Goal: Task Accomplishment & Management: Manage account settings

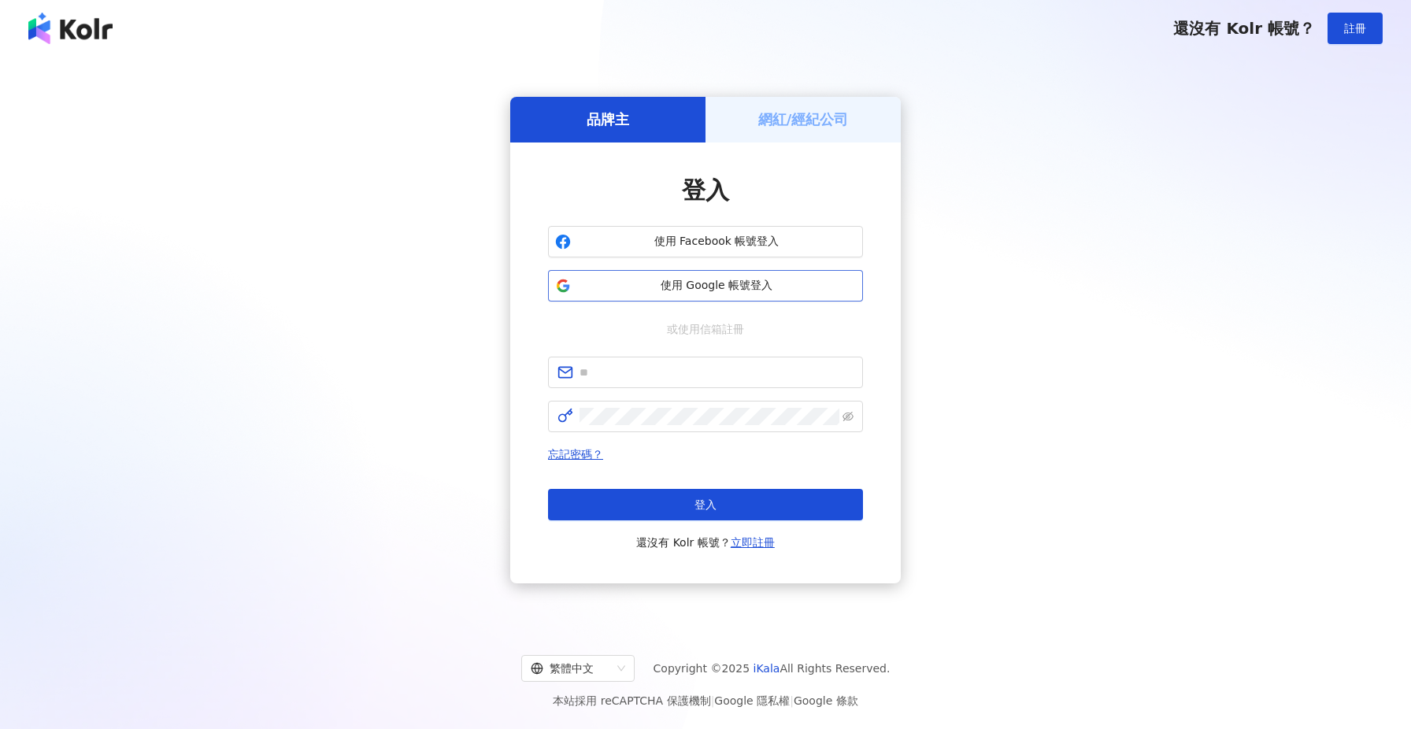
click at [706, 289] on span "使用 Google 帳號登入" at bounding box center [716, 286] width 279 height 16
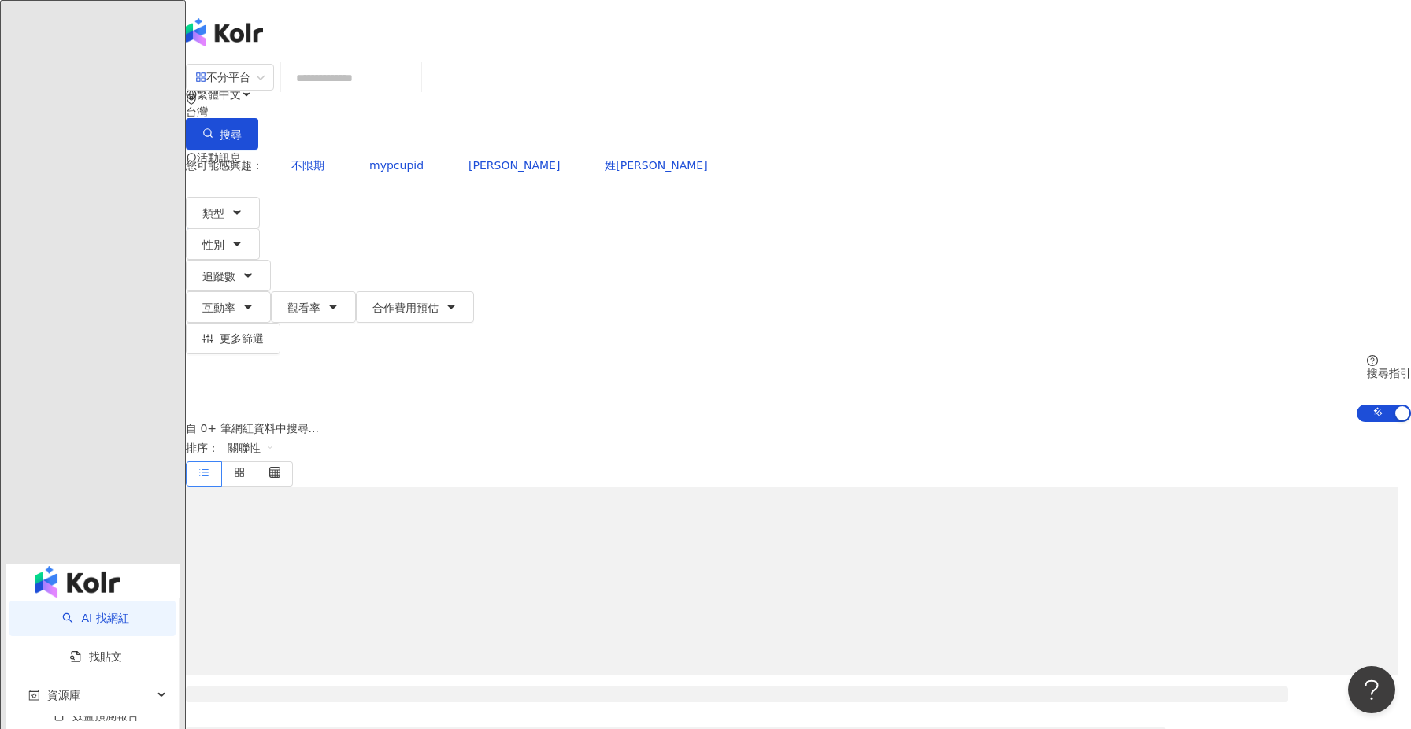
click at [1248, 189] on div "林" at bounding box center [798, 220] width 1225 height 63
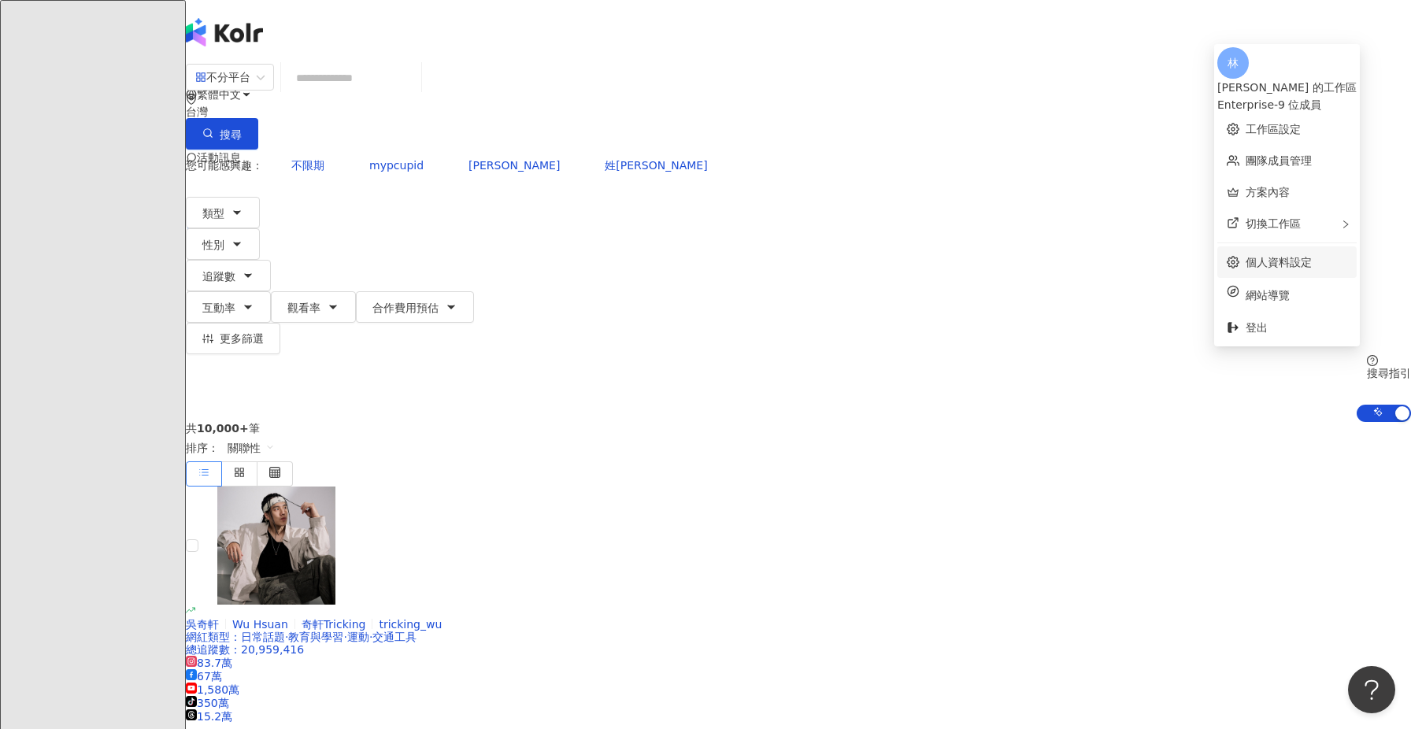
click at [1296, 256] on link "個人資料設定" at bounding box center [1278, 262] width 66 height 13
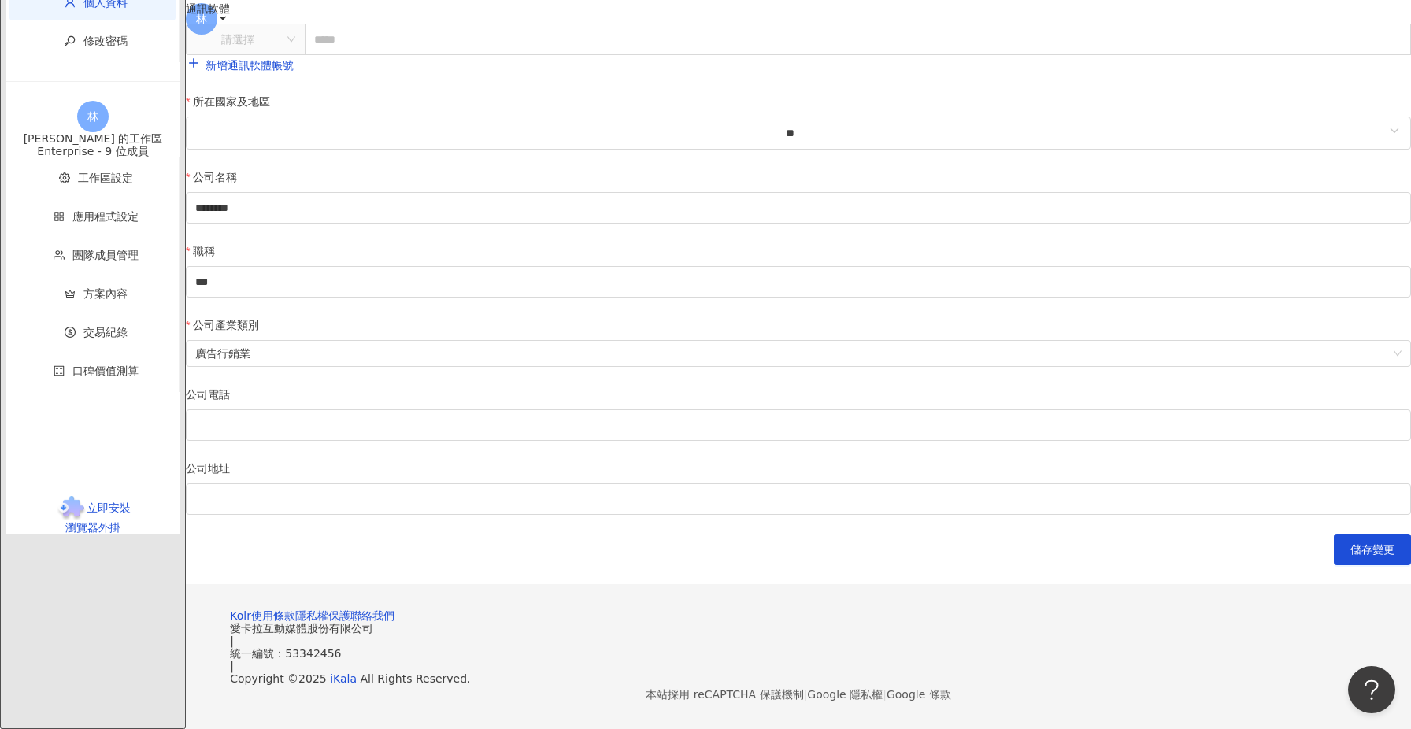
scroll to position [594, 0]
click at [82, 350] on span "交易紀錄" at bounding box center [95, 332] width 135 height 35
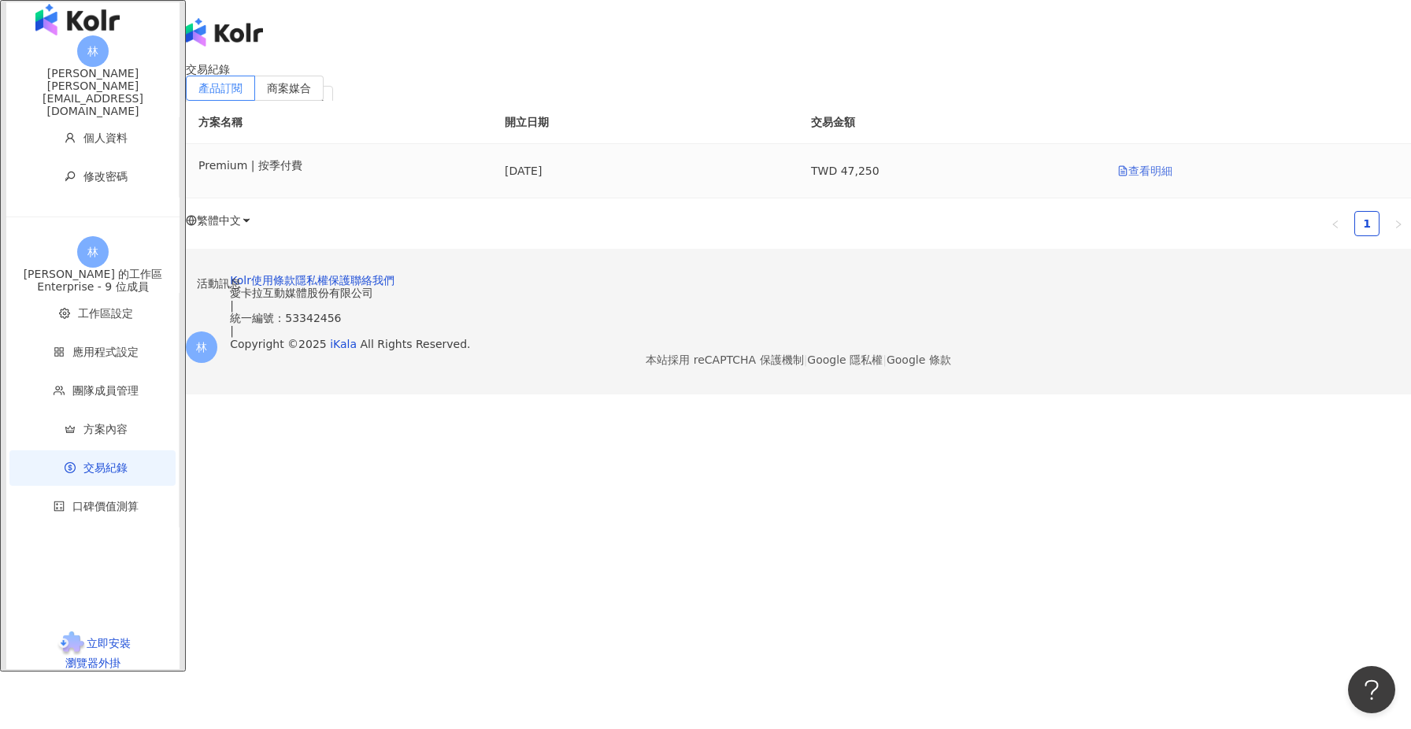
click at [1117, 177] on link "查看明細" at bounding box center [1144, 171] width 55 height 13
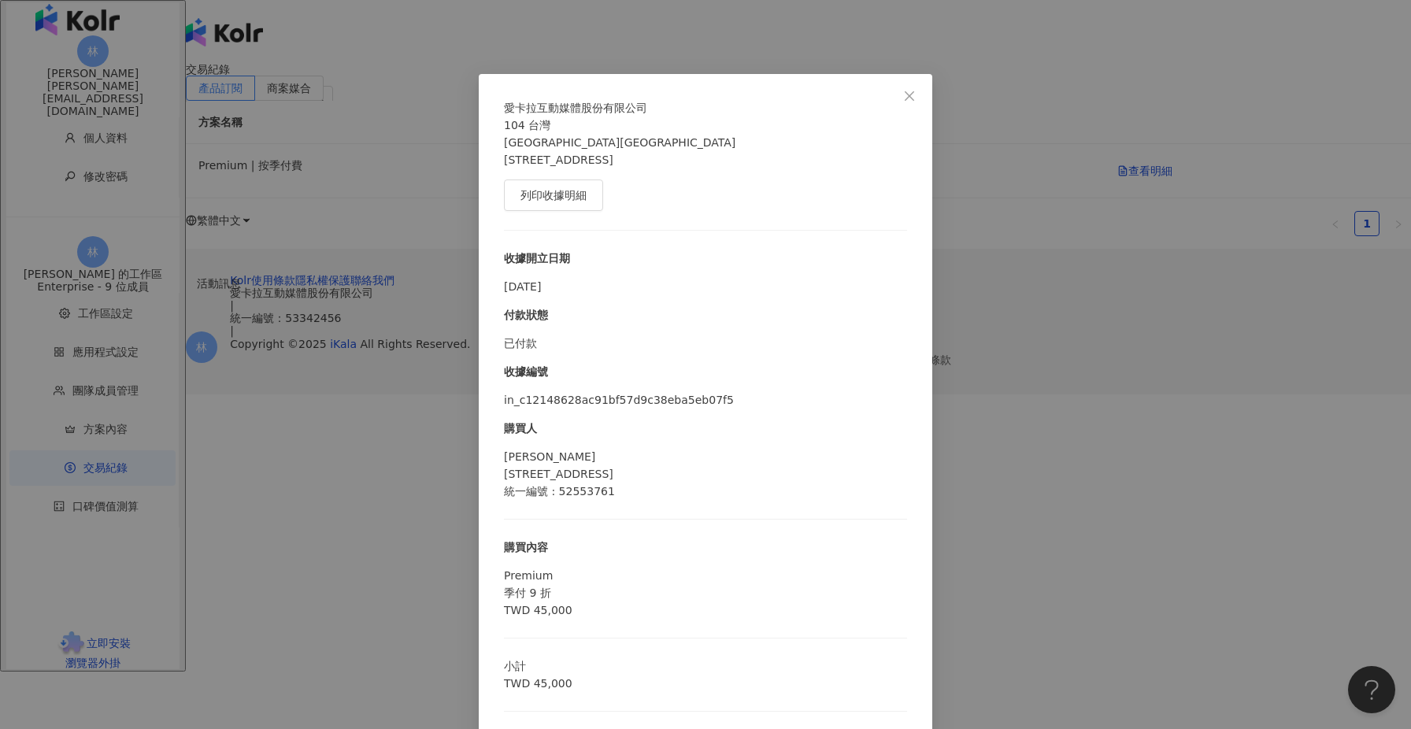
scroll to position [54, 0]
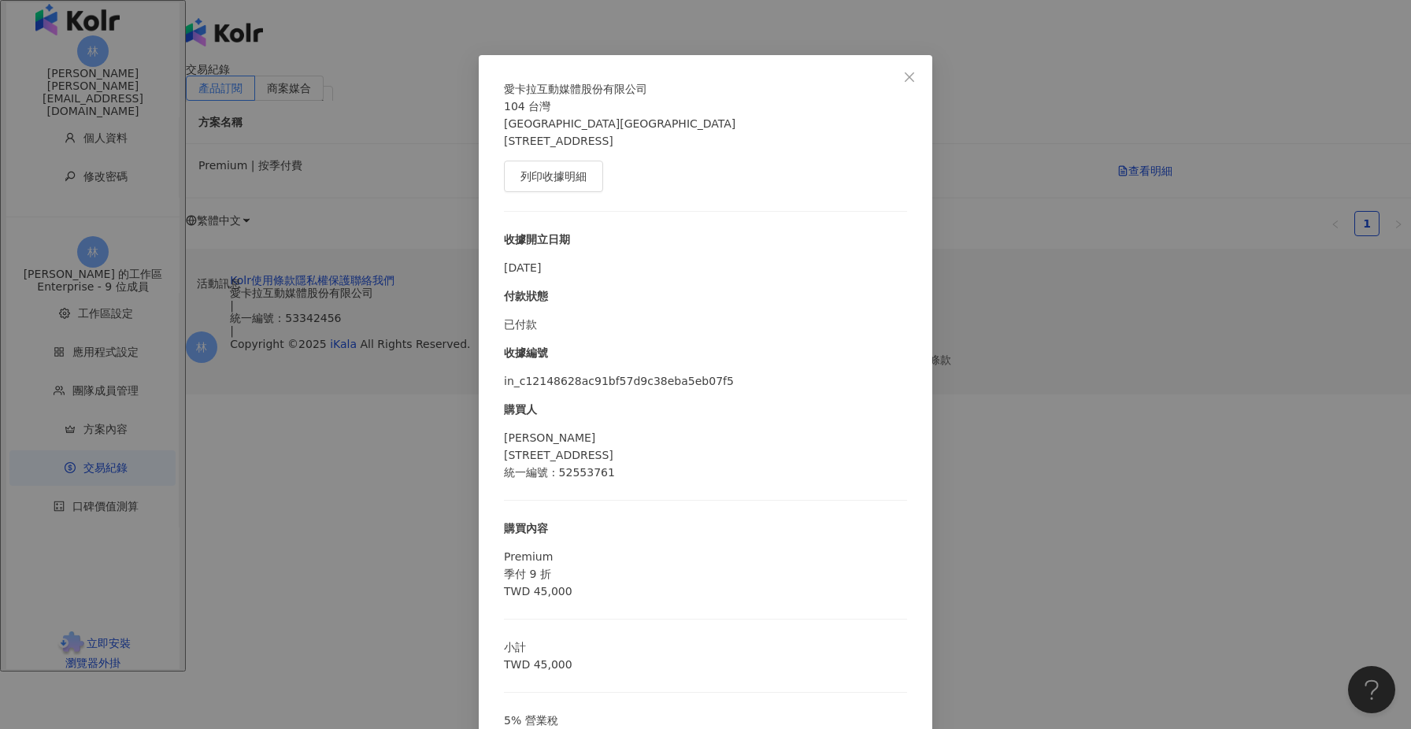
click at [1030, 512] on div "愛[PERSON_NAME]互動媒體股份有限公司 104 台灣 [STREET_ADDRESS]8樓 列印收據明細 收據開立日期 [DATE] 付款狀態 已付…" at bounding box center [705, 364] width 1411 height 729
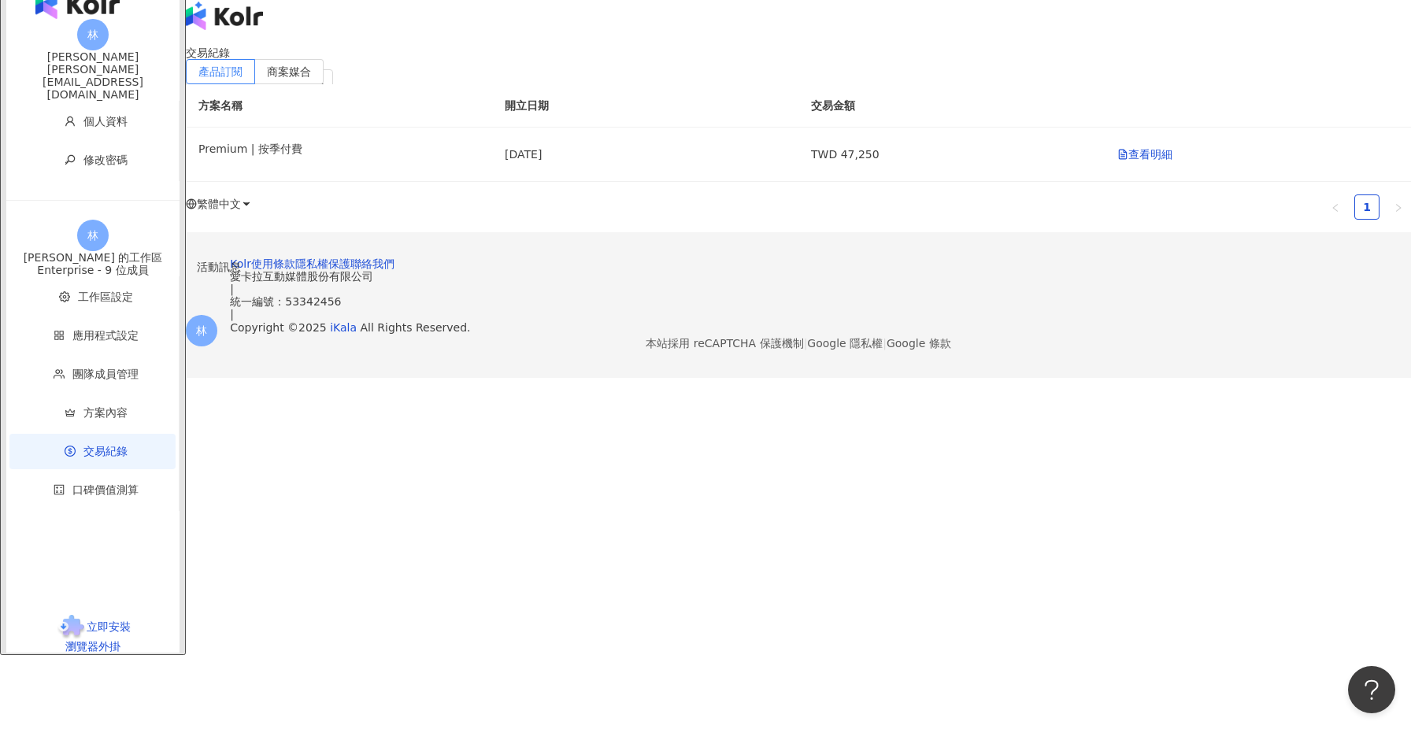
scroll to position [15, 0]
click at [311, 79] on span "商案媒合" at bounding box center [289, 72] width 44 height 13
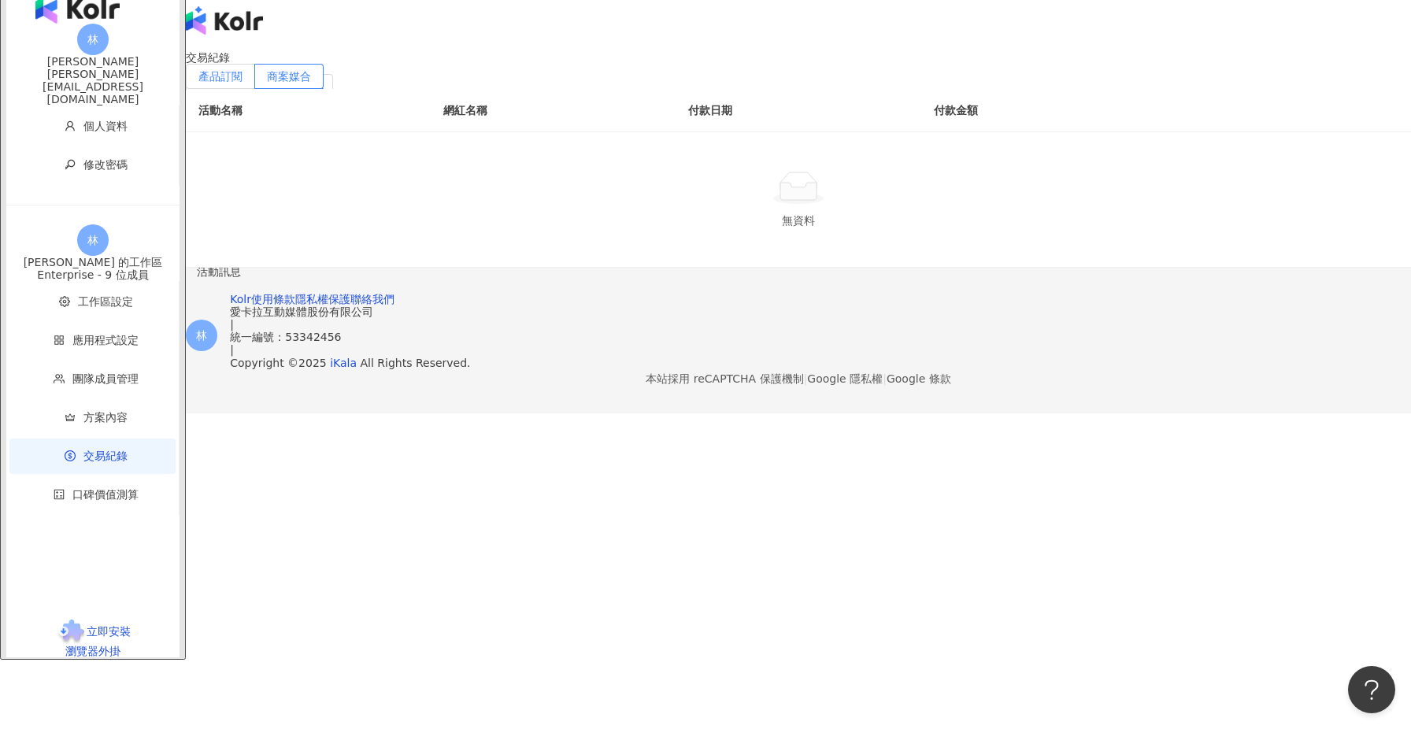
click at [242, 83] on span "產品訂閱" at bounding box center [220, 76] width 44 height 13
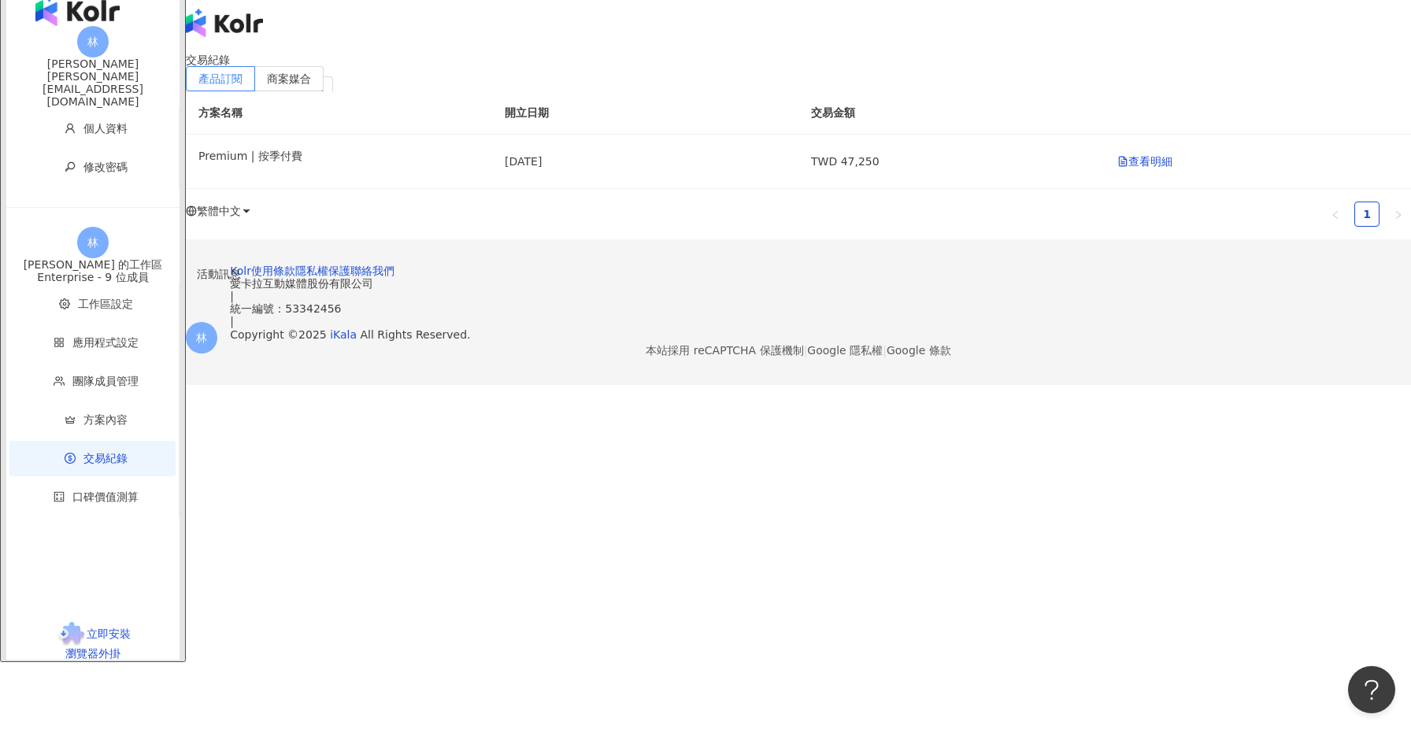
scroll to position [6, 0]
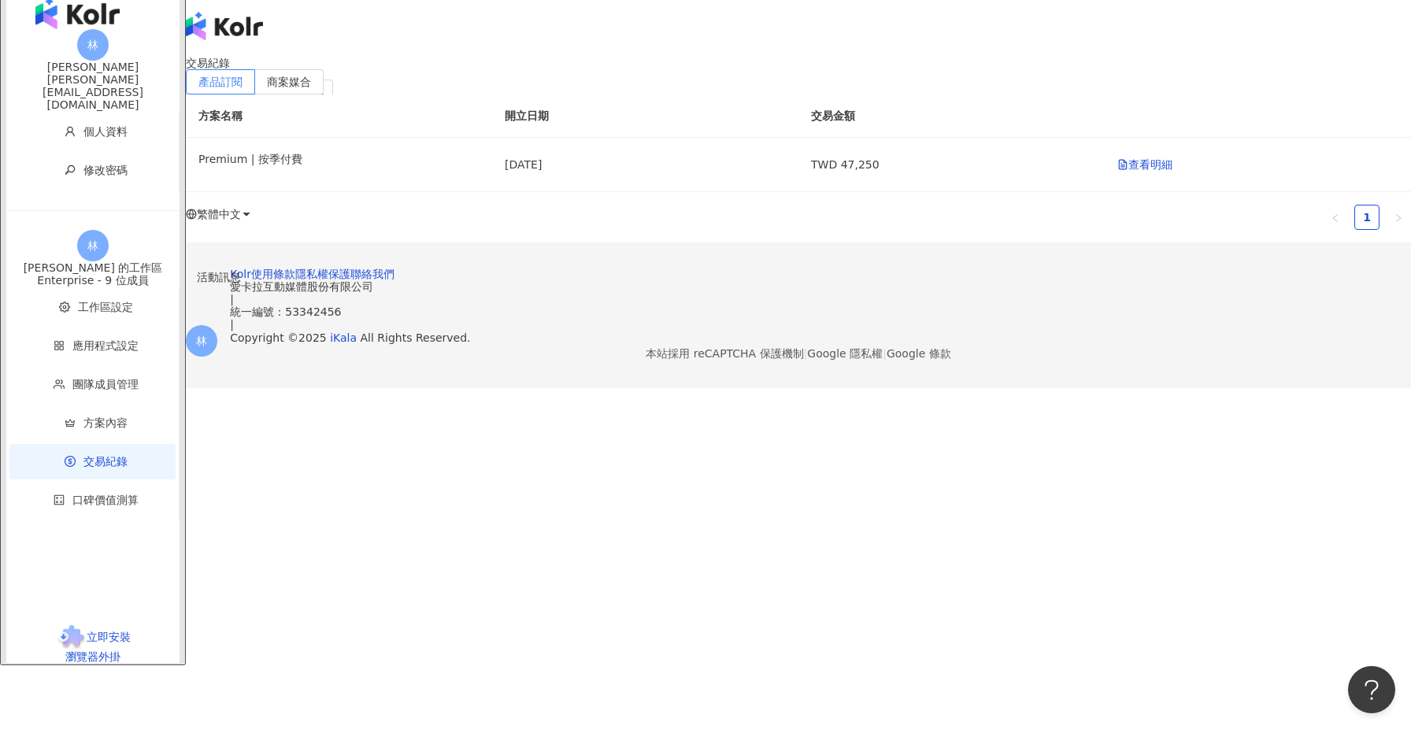
click at [690, 242] on div "交易紀錄 產品訂閱 商案媒合 方案名稱 開立日期 交易金額 Premium | 按季付費 [DATE] TWD 47,250 查看明細 1" at bounding box center [798, 150] width 1225 height 186
click at [887, 244] on div "交易紀錄 產品訂閱 商案媒合 方案名稱 開立日期 交易金額 Premium | 按季付費 [DATE] TWD 47,250 查看明細 1" at bounding box center [798, 151] width 1225 height 186
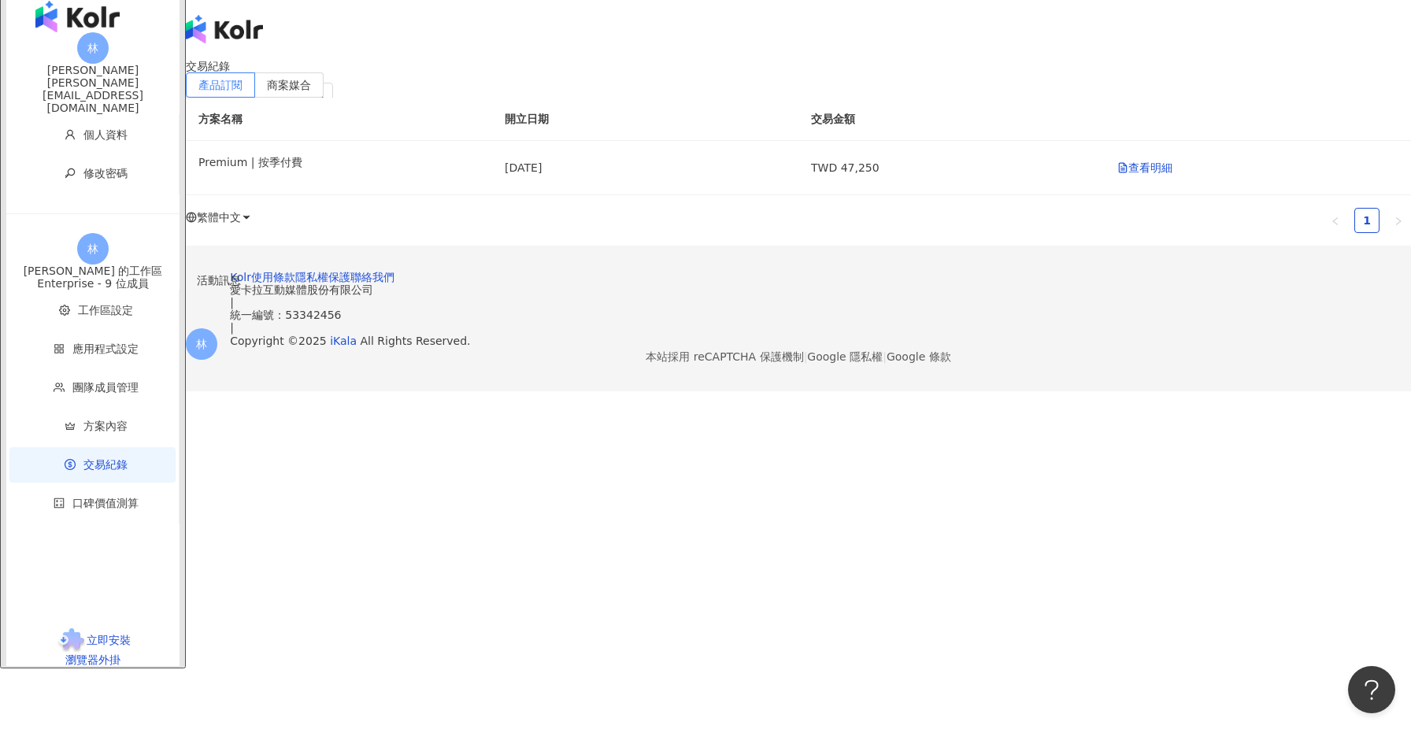
click at [783, 246] on div "交易紀錄 產品訂閱 商案媒合 方案名稱 開立日期 交易金額 Premium | 按季付費 [DATE] TWD 47,250 查看明細 1" at bounding box center [798, 153] width 1225 height 186
click at [72, 344] on span "應用程式設定" at bounding box center [105, 350] width 66 height 13
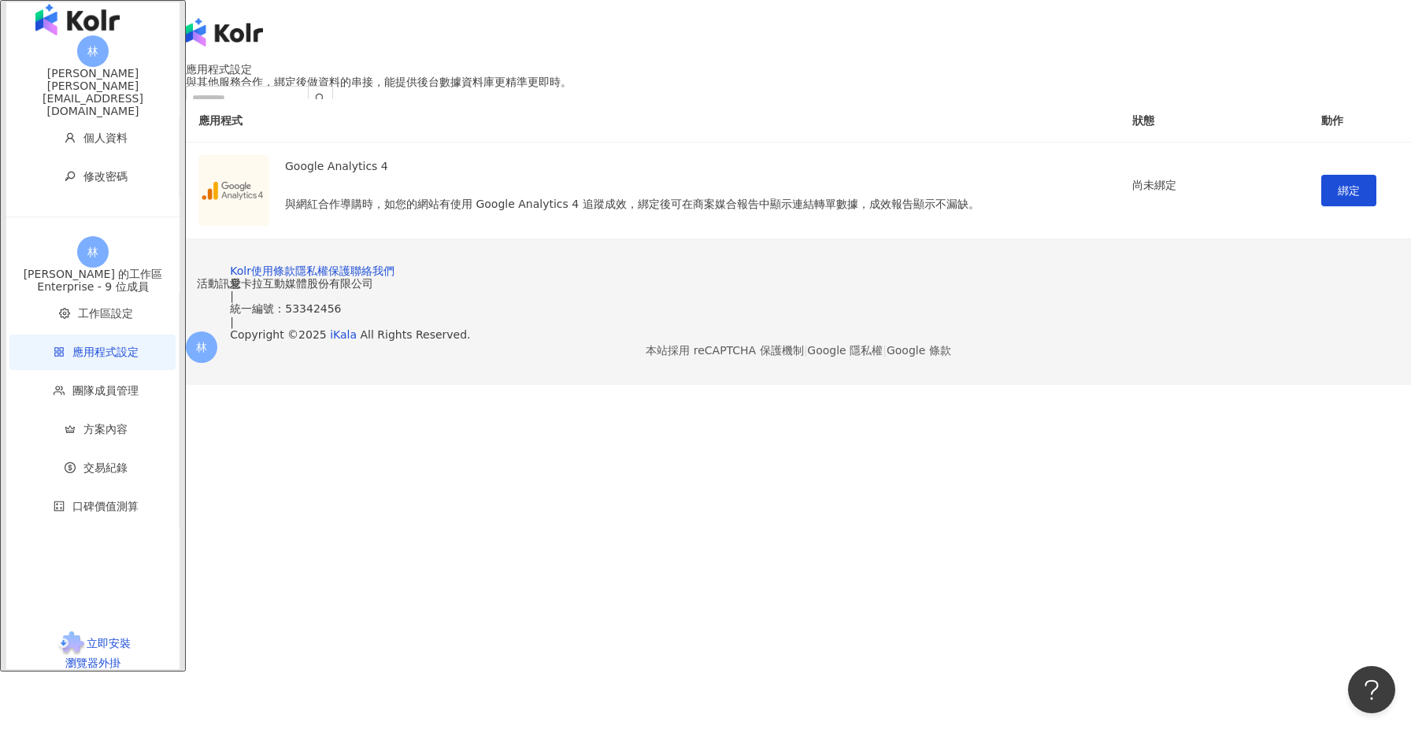
click at [242, 151] on span "回到服務" at bounding box center [220, 157] width 44 height 13
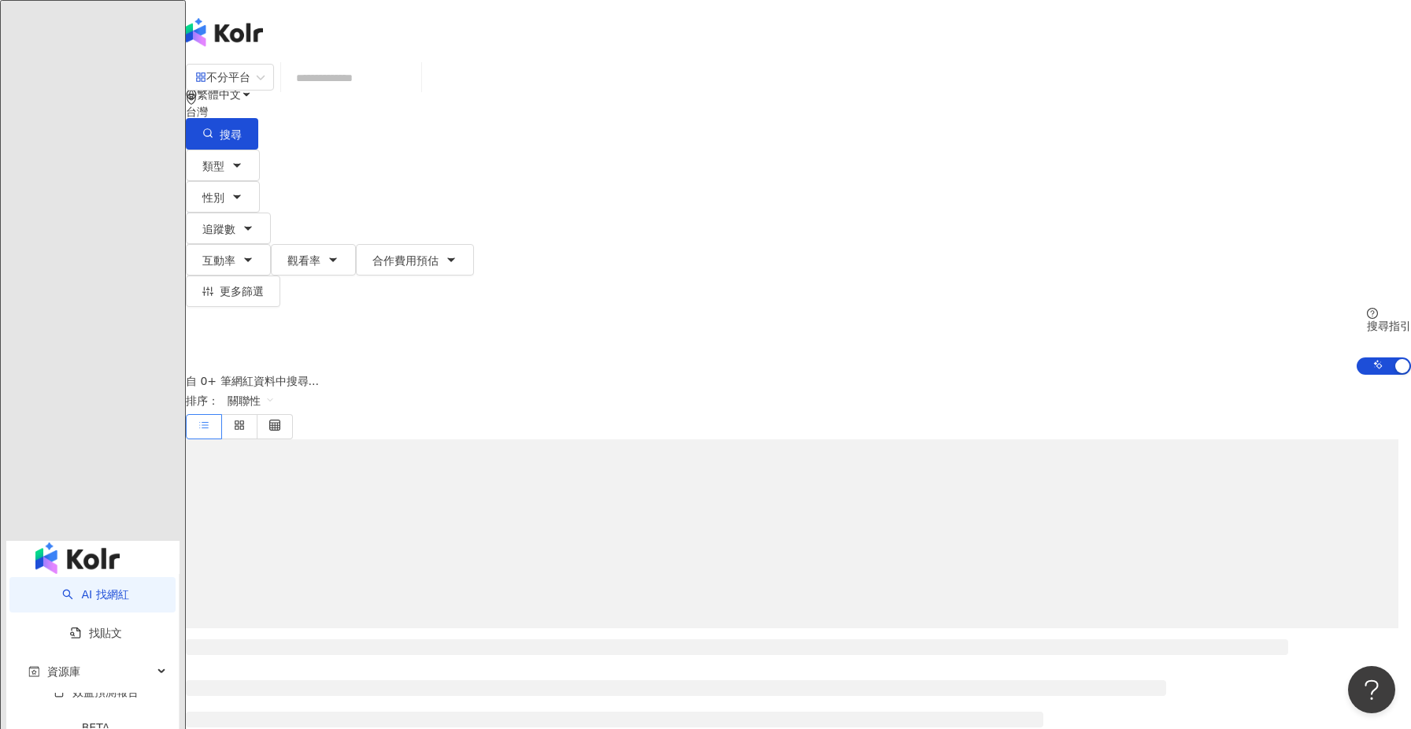
click at [228, 215] on icon at bounding box center [222, 220] width 11 height 11
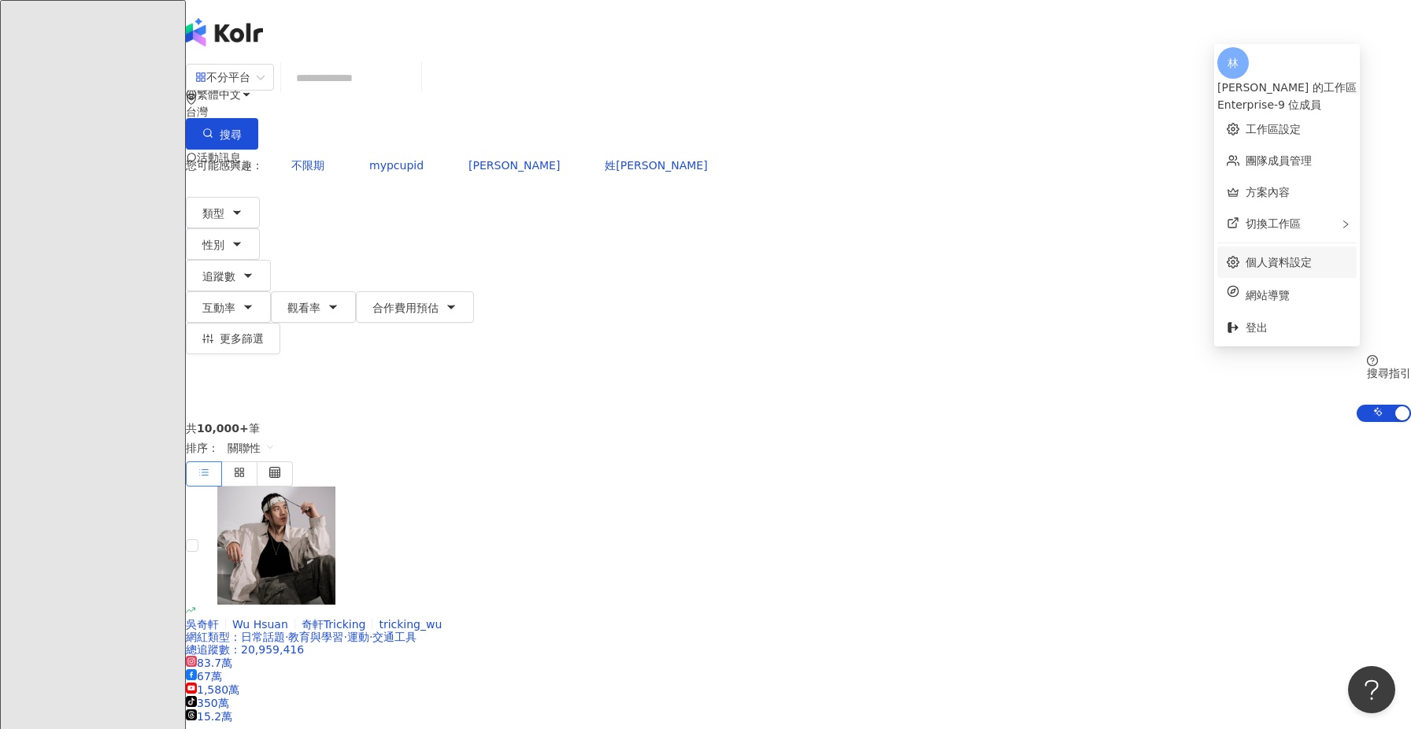
click at [1296, 259] on link "個人資料設定" at bounding box center [1278, 262] width 66 height 13
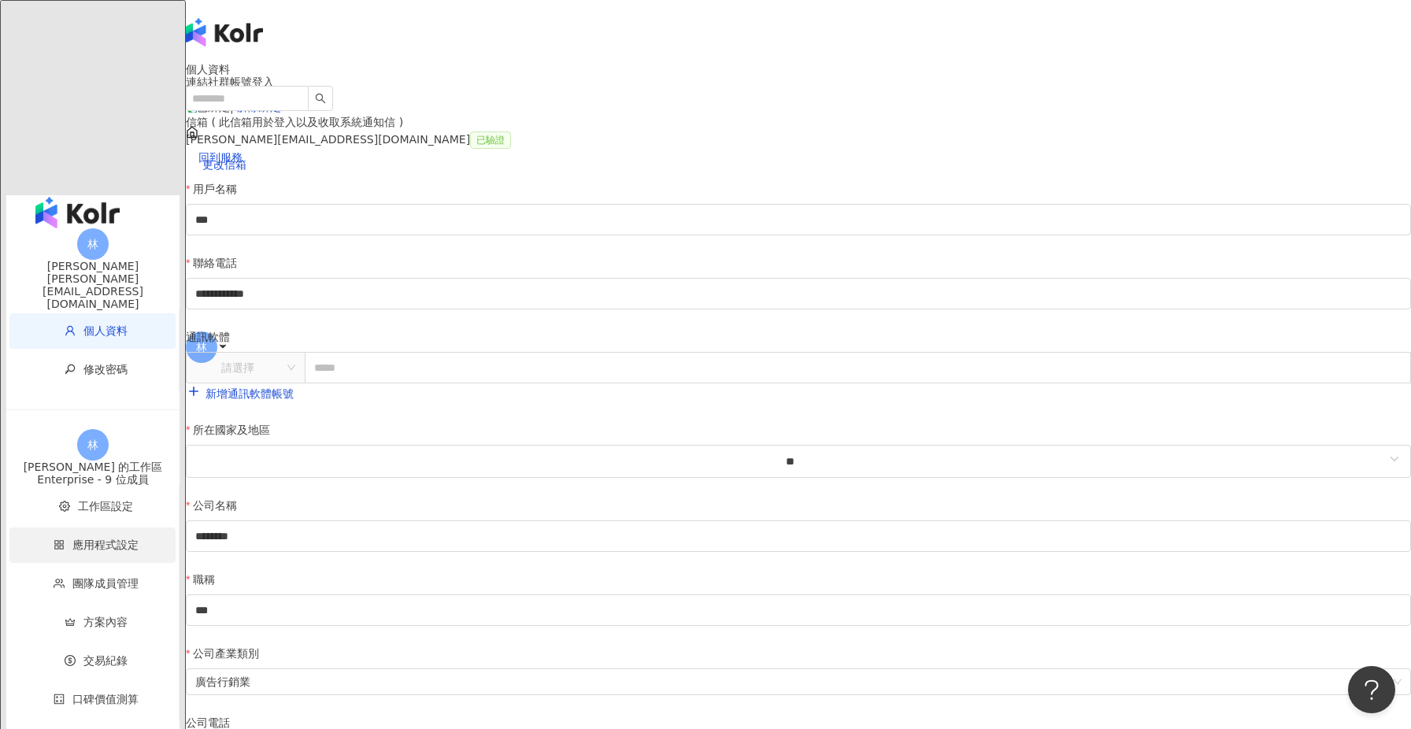
click at [91, 538] on span "應用程式設定" at bounding box center [105, 544] width 66 height 13
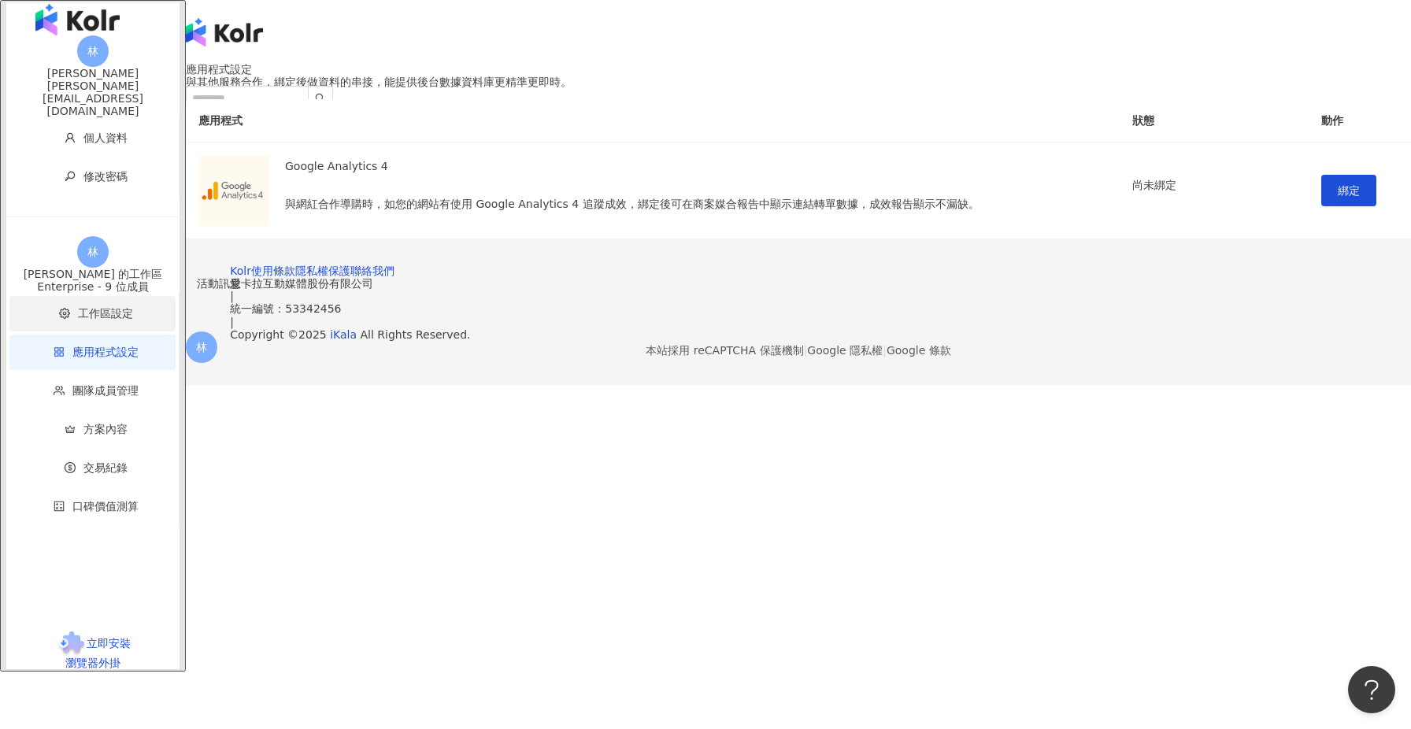
click at [92, 309] on span "工作區設定" at bounding box center [105, 313] width 55 height 13
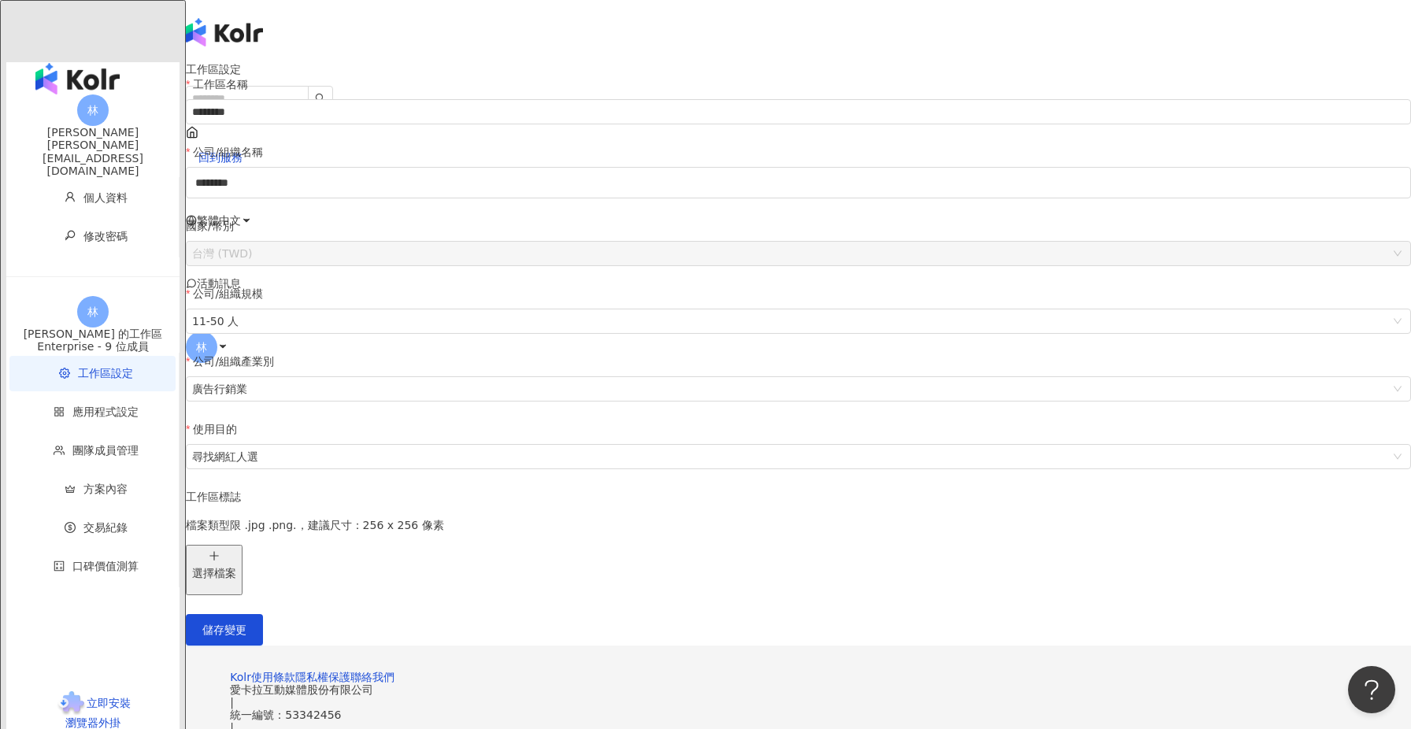
scroll to position [278, 0]
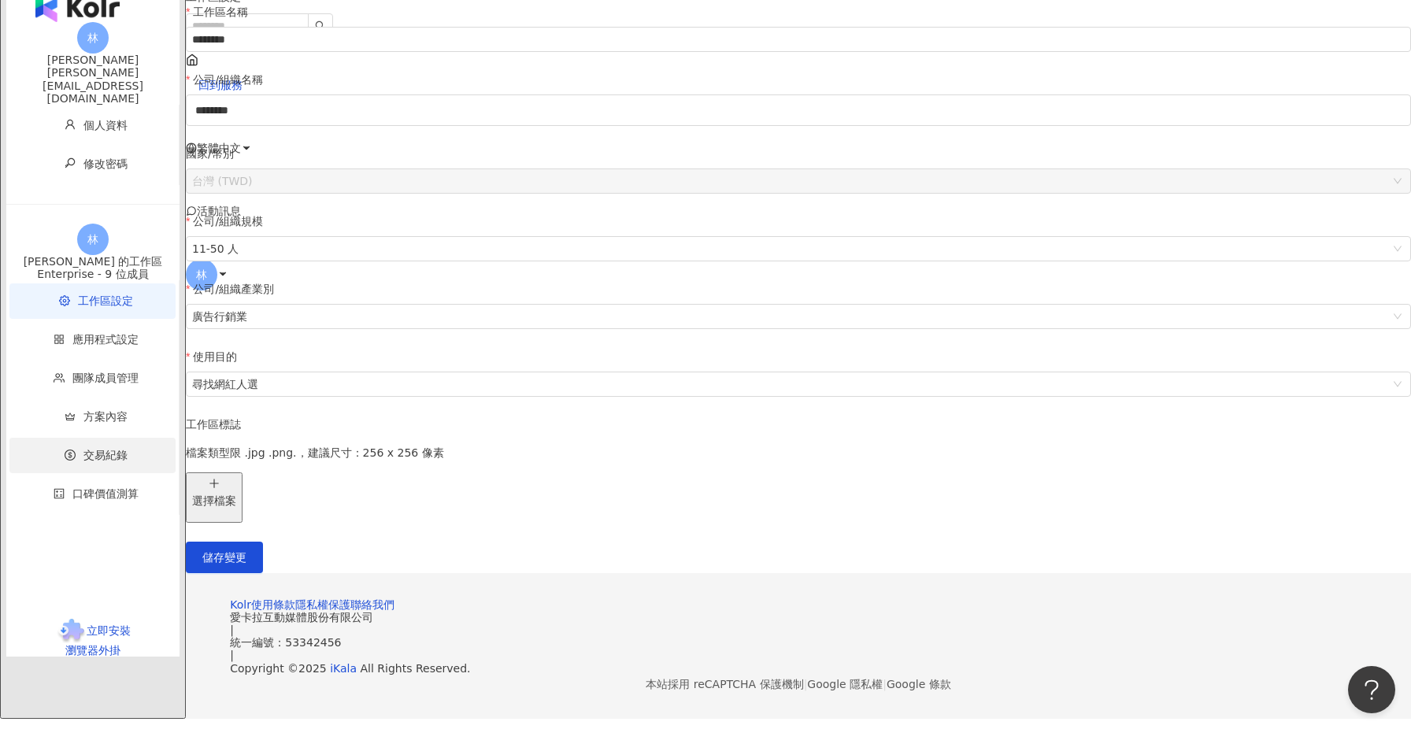
click at [83, 452] on span "交易紀錄" at bounding box center [105, 455] width 44 height 13
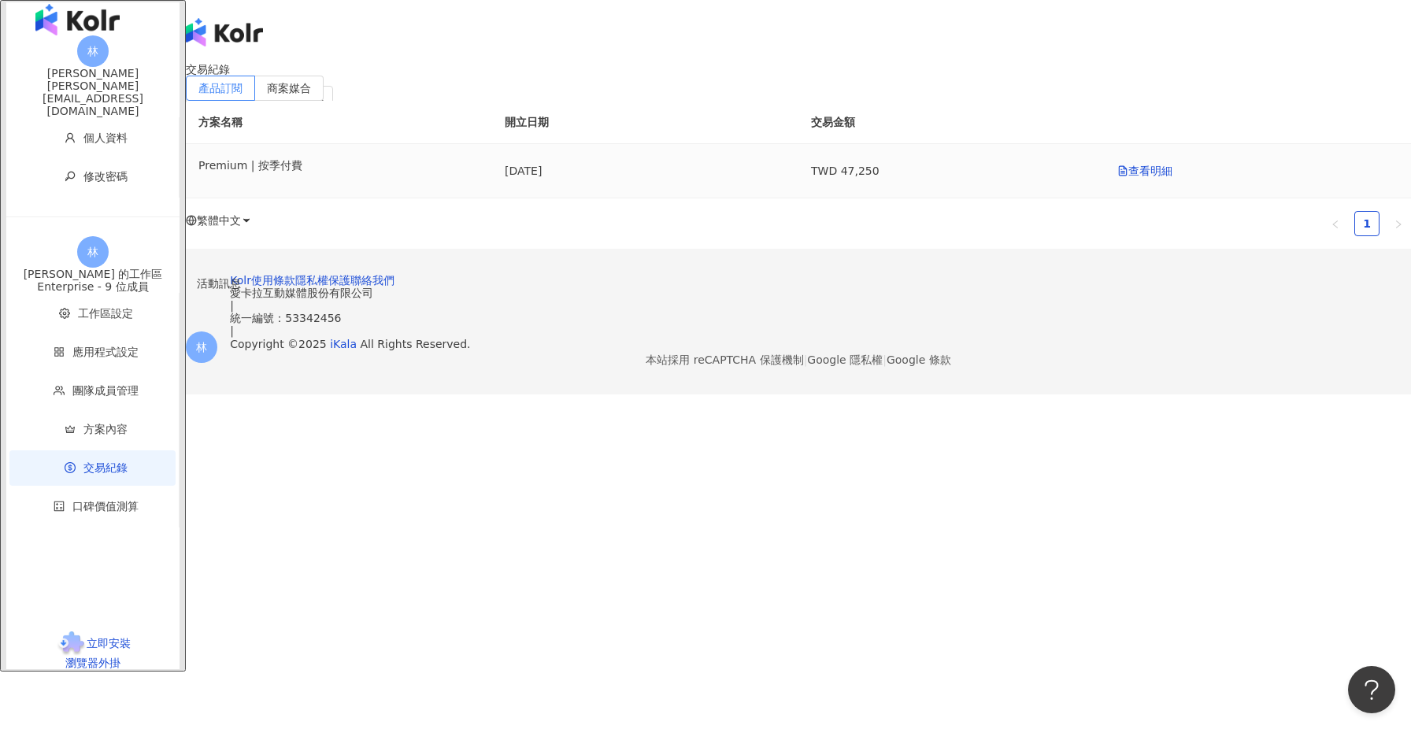
click at [813, 198] on td "TWD 47,250" at bounding box center [951, 171] width 306 height 54
click at [324, 101] on label "商案媒合" at bounding box center [289, 88] width 68 height 25
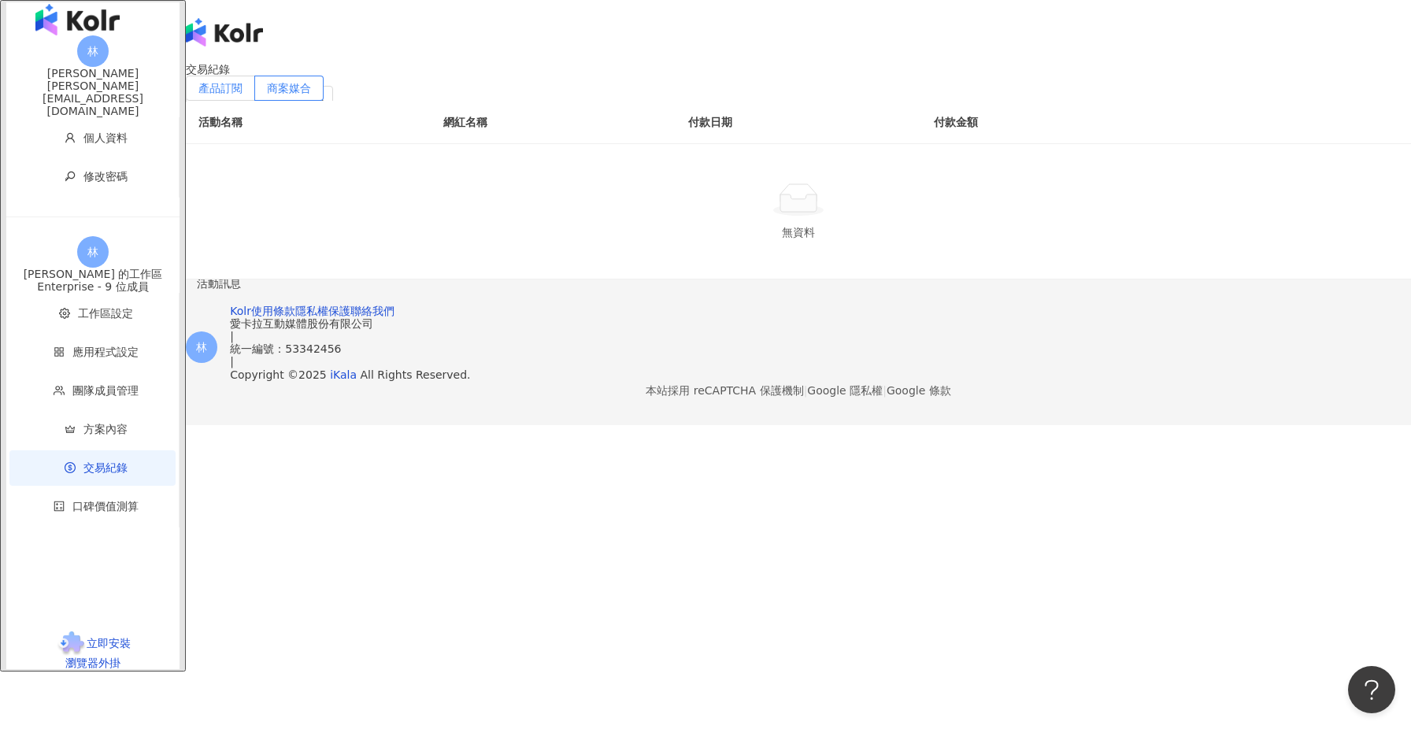
click at [255, 101] on label "產品訂閱" at bounding box center [220, 88] width 69 height 25
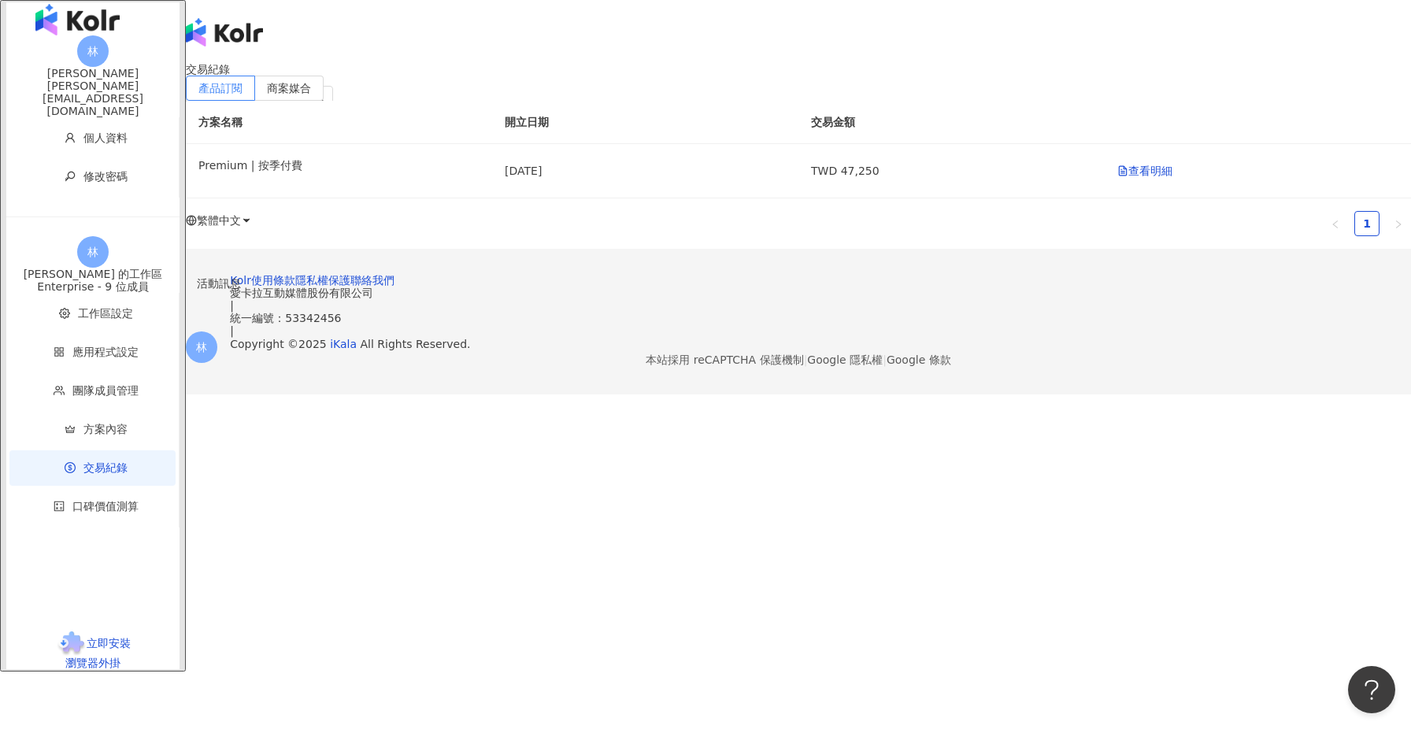
click at [634, 249] on div "交易紀錄 產品訂閱 商案媒合 方案名稱 開立日期 交易金額 Premium | 按季付費 [DATE] TWD 47,250 查看明細 1" at bounding box center [798, 156] width 1225 height 186
click at [83, 423] on span "方案內容" at bounding box center [105, 429] width 44 height 13
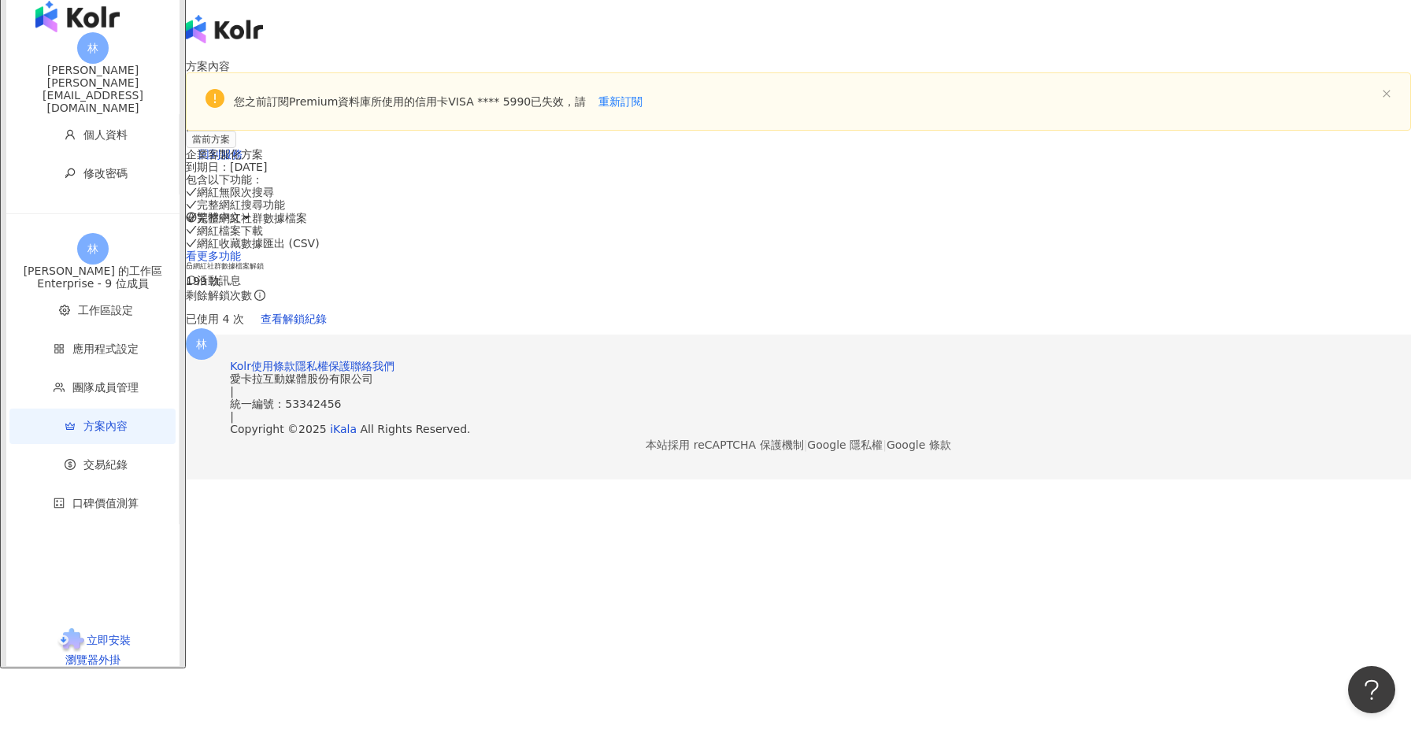
click at [1084, 480] on footer "Kolr 使用條款 隱私權保護 聯絡我們 愛[PERSON_NAME]互動媒體股份有限公司 | 統一編號：53342456 | Copyright © 202…" at bounding box center [798, 408] width 1225 height 146
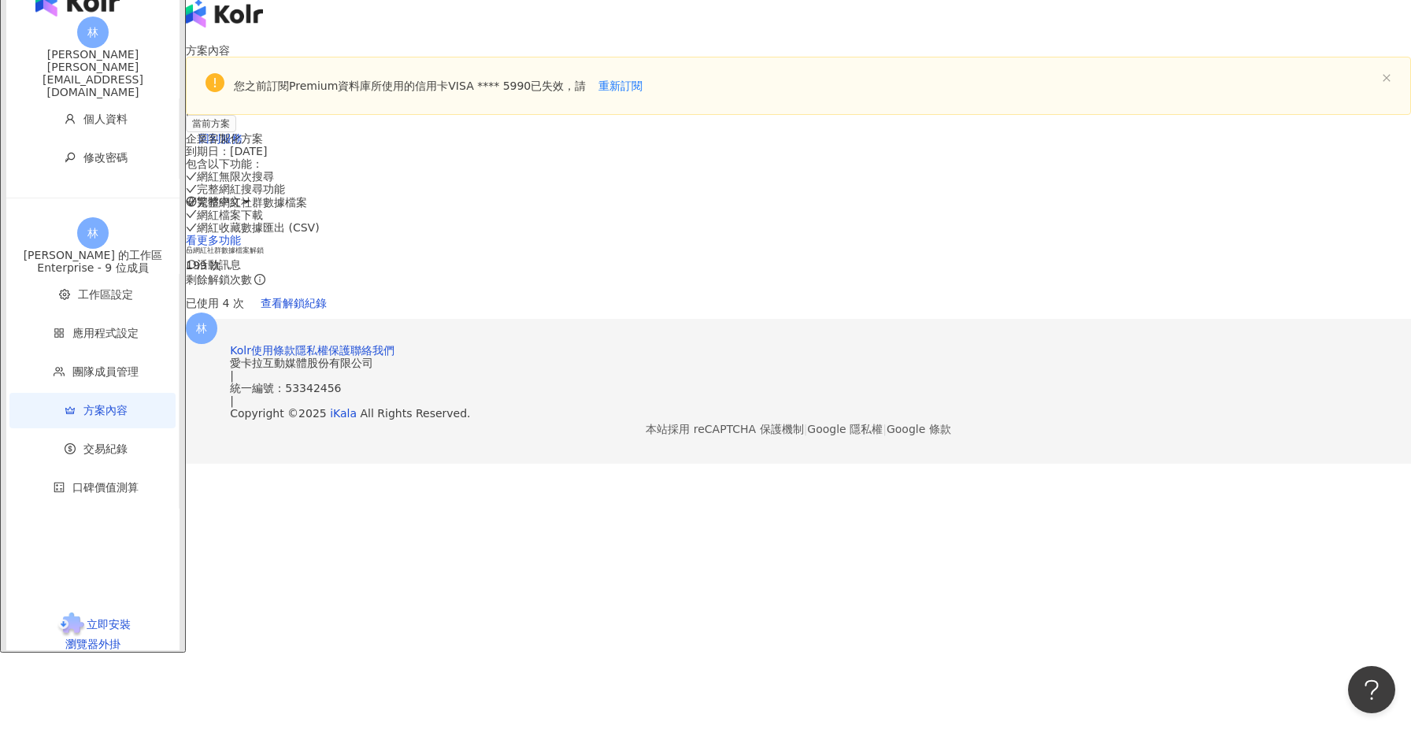
scroll to position [20, 0]
